Goal: Information Seeking & Learning: Check status

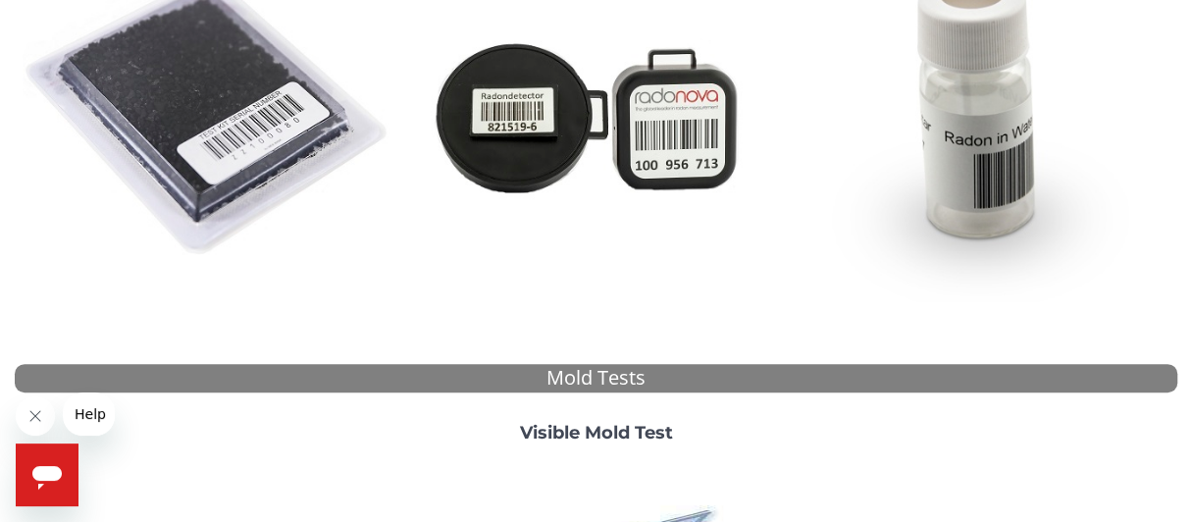
scroll to position [392, 0]
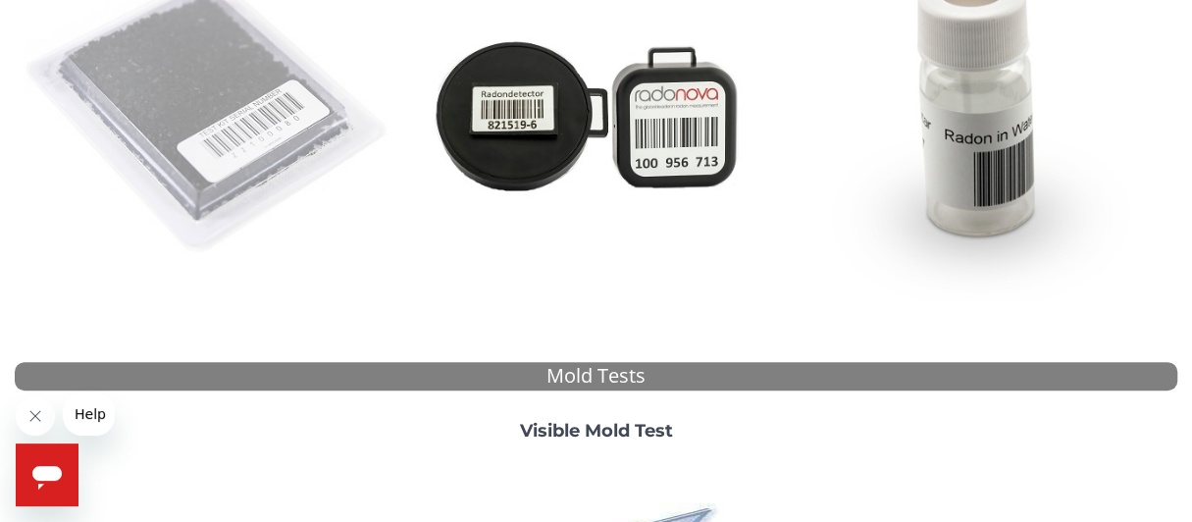
click at [189, 167] on img at bounding box center [209, 113] width 372 height 372
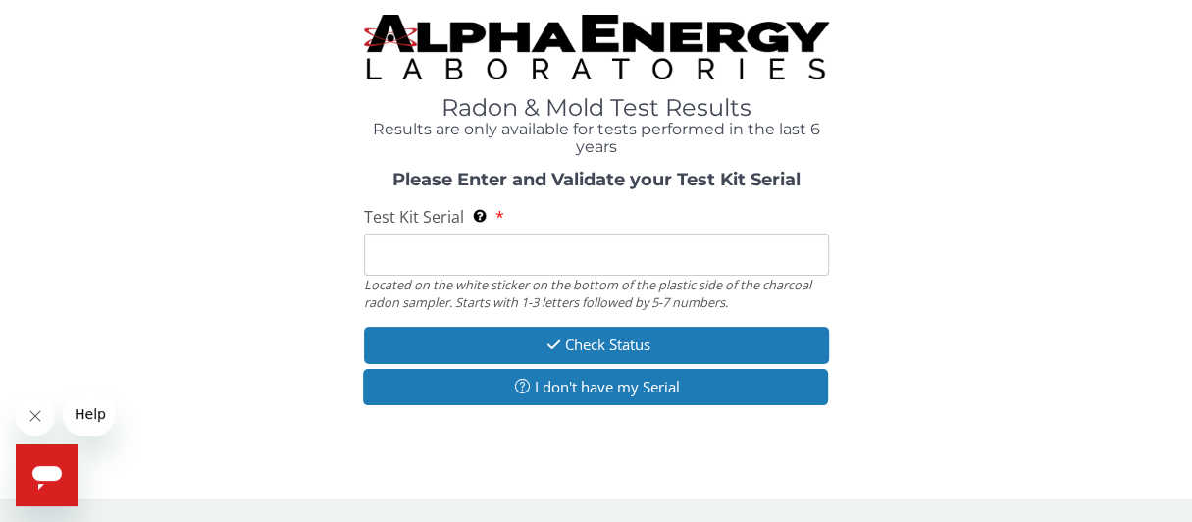
scroll to position [0, 0]
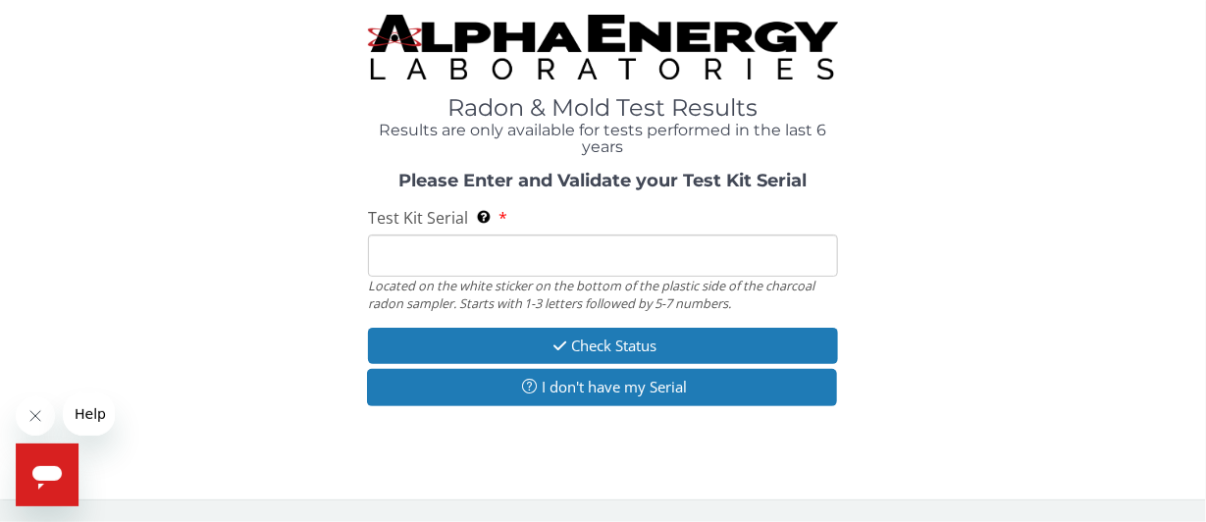
click at [536, 253] on input "Test Kit Serial Located on the white sticker on the bottom of the plastic side …" at bounding box center [603, 255] width 471 height 42
type input "FE463260"
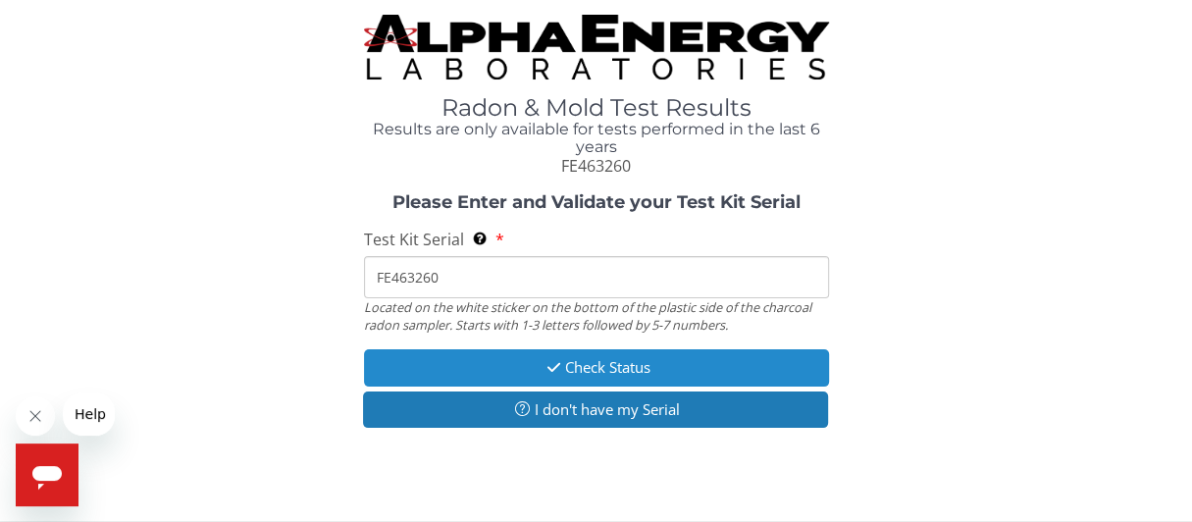
click at [608, 365] on button "Check Status" at bounding box center [596, 367] width 465 height 36
